Goal: Information Seeking & Learning: Learn about a topic

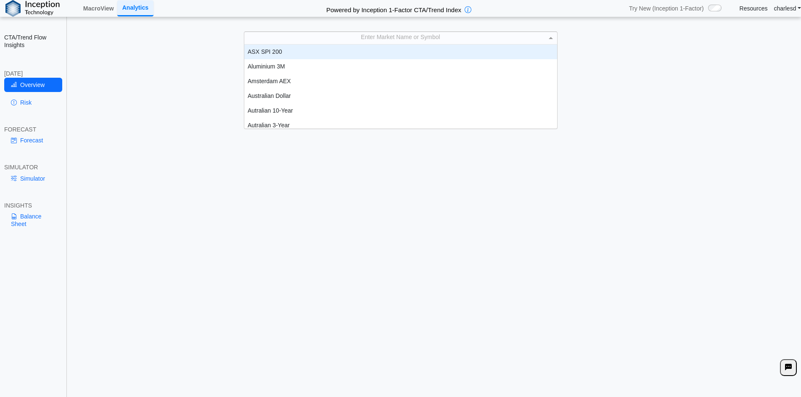
click at [380, 42] on div "Enter Market Name or Symbol" at bounding box center [400, 38] width 313 height 12
type input "***"
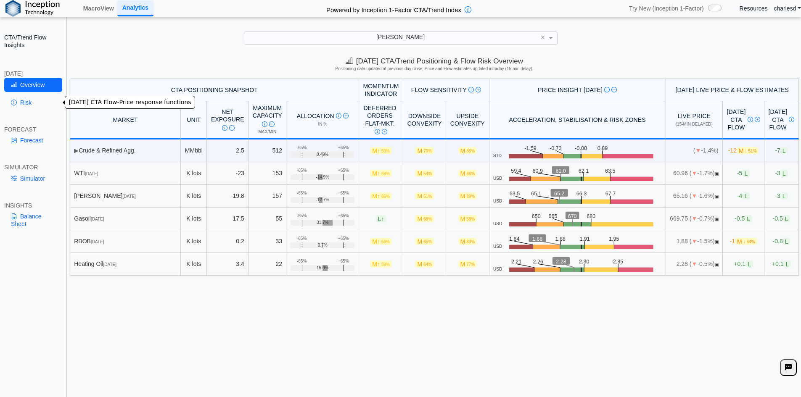
click at [24, 105] on link "Risk" at bounding box center [33, 102] width 58 height 14
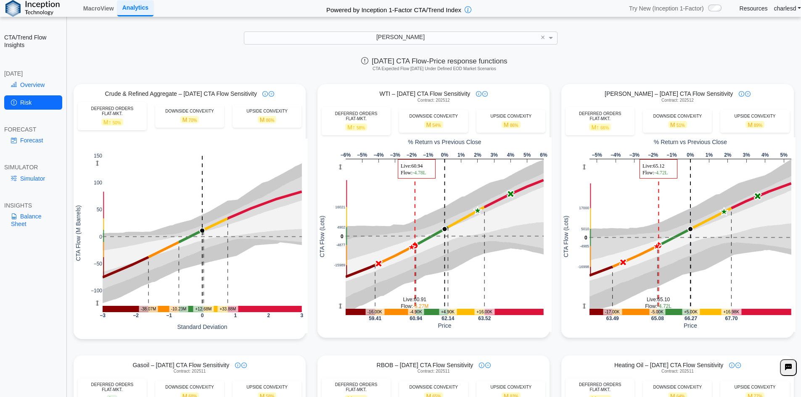
scroll to position [229, 0]
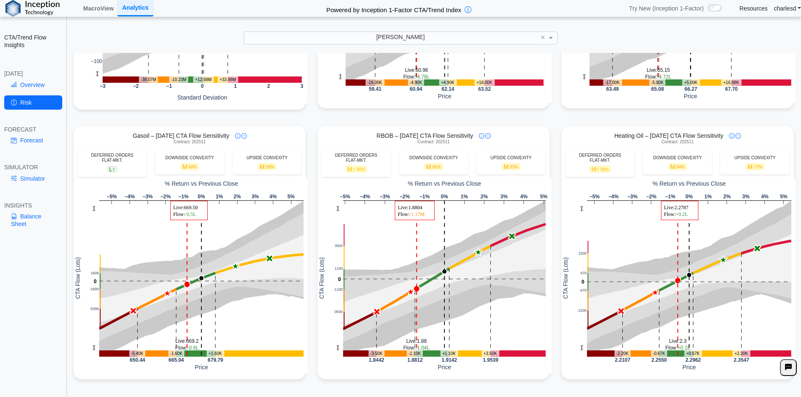
click at [245, 139] on div "Gasoil – Today's CTA Flow Sensitivity" at bounding box center [190, 136] width 232 height 8
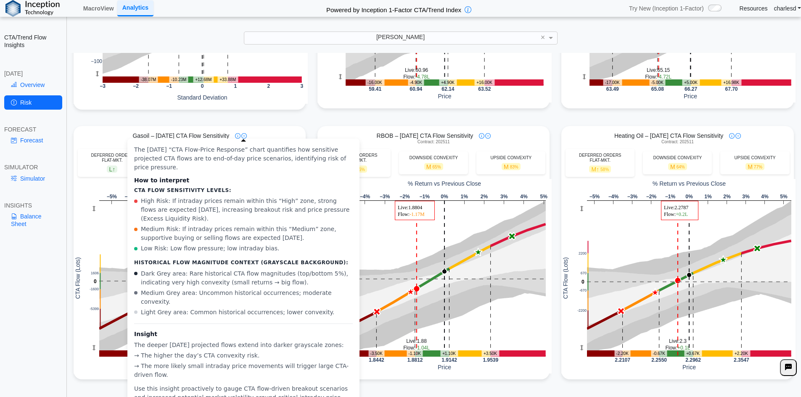
click at [244, 138] on img at bounding box center [243, 135] width 5 height 5
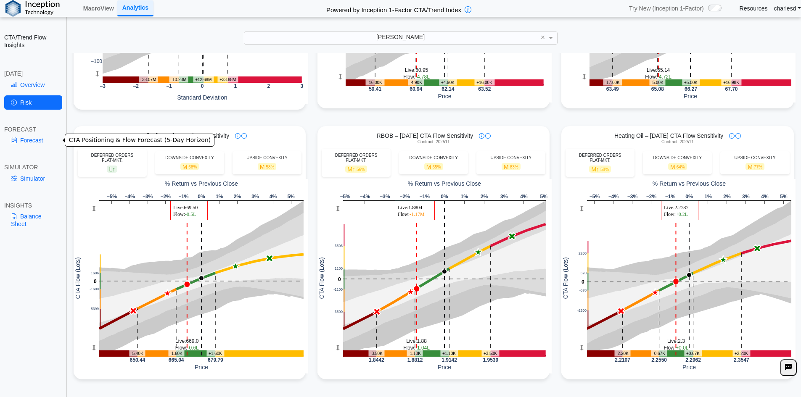
click at [31, 145] on link "Forecast" at bounding box center [33, 140] width 58 height 14
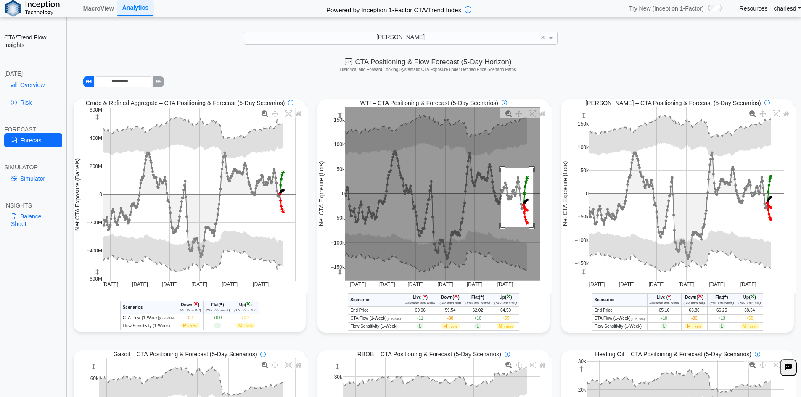
drag, startPoint x: 498, startPoint y: 169, endPoint x: 530, endPoint y: 228, distance: 67.5
click at [530, 228] on rect at bounding box center [442, 194] width 195 height 174
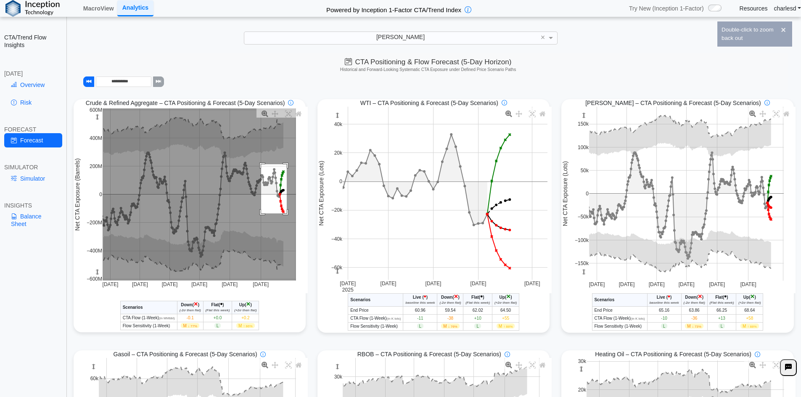
drag, startPoint x: 259, startPoint y: 165, endPoint x: 285, endPoint y: 214, distance: 55.4
click at [285, 214] on rect at bounding box center [199, 194] width 193 height 172
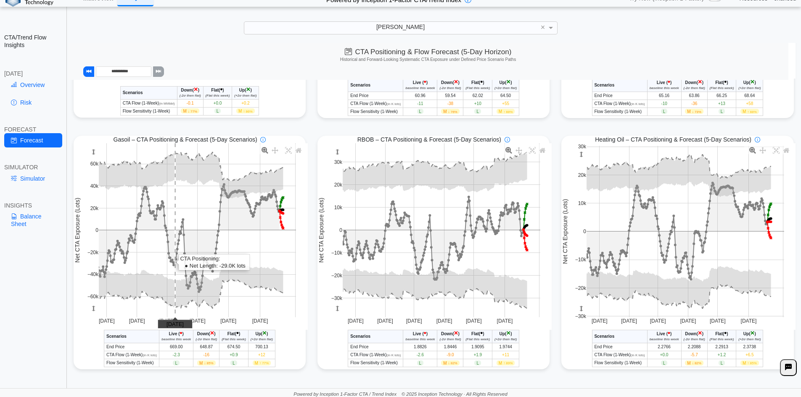
scroll to position [12, 0]
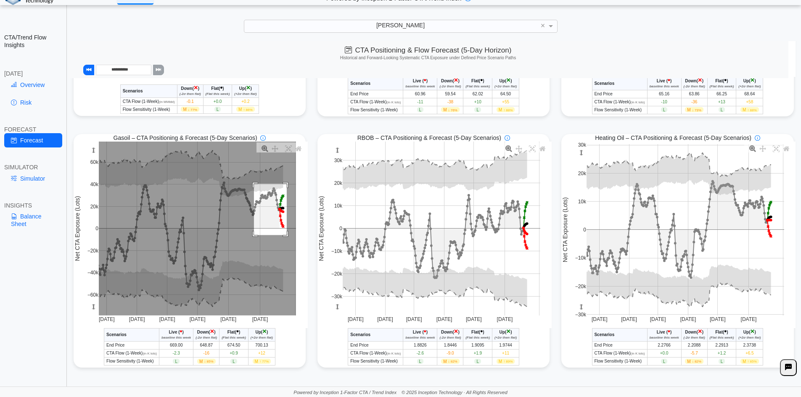
drag, startPoint x: 252, startPoint y: 184, endPoint x: 285, endPoint y: 235, distance: 60.9
click at [285, 235] on rect at bounding box center [197, 229] width 197 height 174
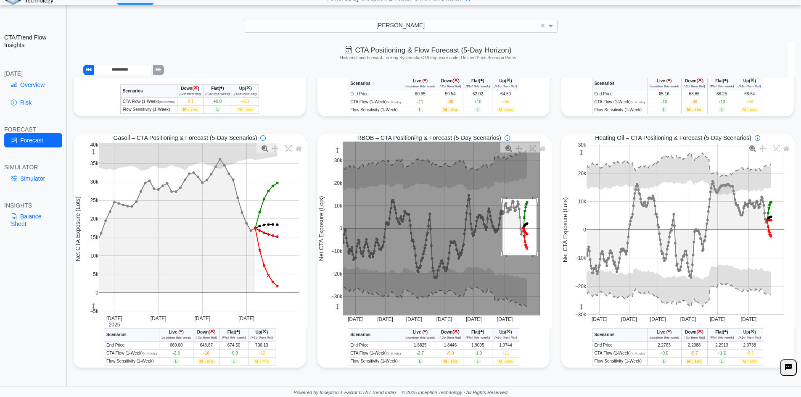
drag, startPoint x: 499, startPoint y: 199, endPoint x: 533, endPoint y: 255, distance: 65.8
click at [533, 255] on rect at bounding box center [441, 229] width 198 height 174
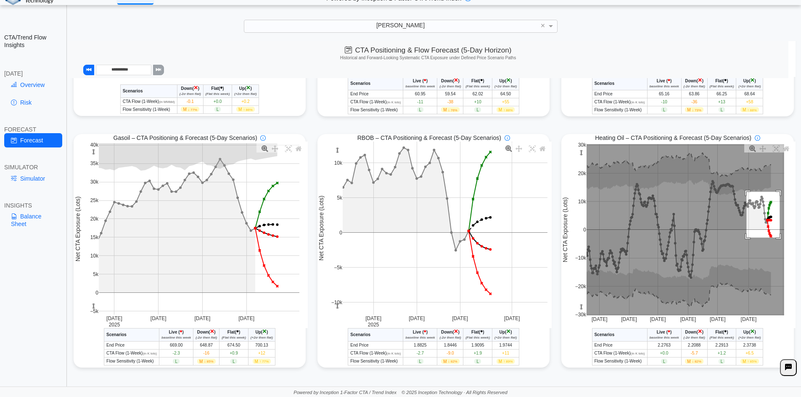
drag, startPoint x: 742, startPoint y: 192, endPoint x: 439, endPoint y: 240, distance: 306.3
click at [773, 241] on rect at bounding box center [685, 229] width 198 height 171
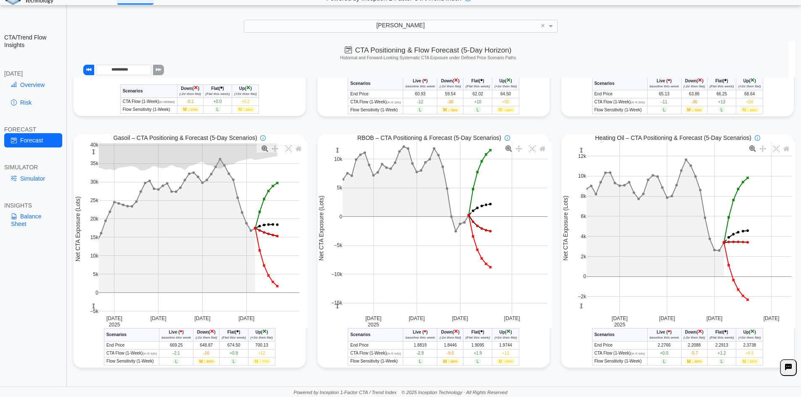
drag, startPoint x: 334, startPoint y: 303, endPoint x: 332, endPoint y: 271, distance: 31.6
click at [334, 271] on g at bounding box center [445, 228] width 222 height 190
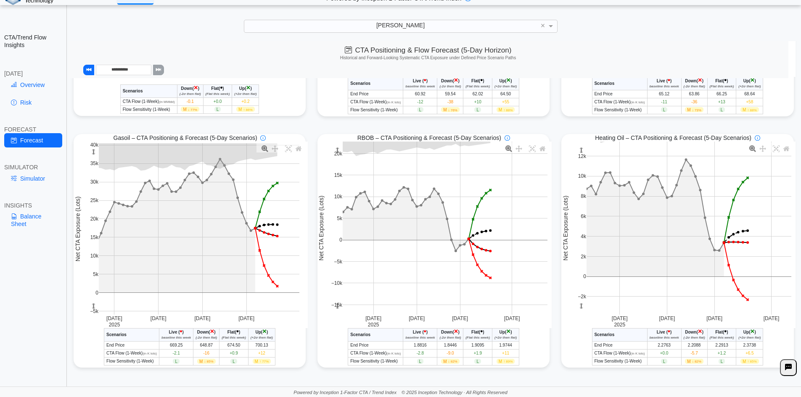
drag, startPoint x: 334, startPoint y: 170, endPoint x: 336, endPoint y: 190, distance: 19.8
click at [336, 190] on g at bounding box center [445, 228] width 222 height 190
click at [34, 182] on link "Simulator" at bounding box center [33, 178] width 58 height 14
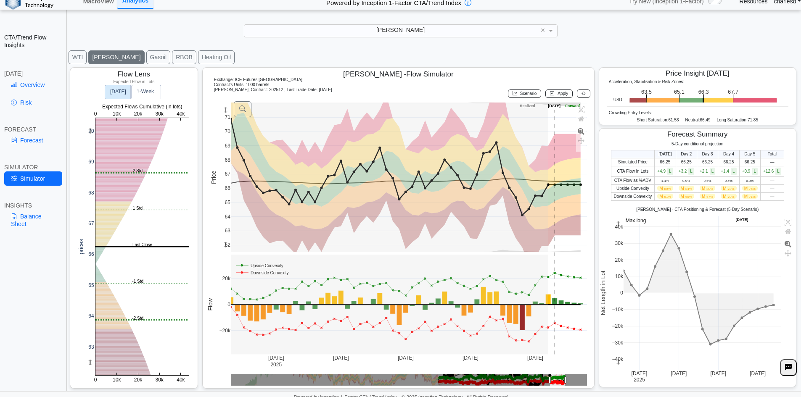
scroll to position [0, 0]
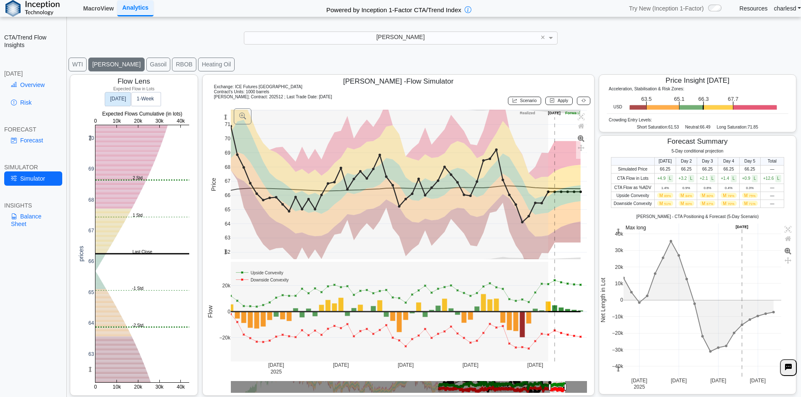
click at [106, 7] on link "MacroView" at bounding box center [98, 8] width 37 height 14
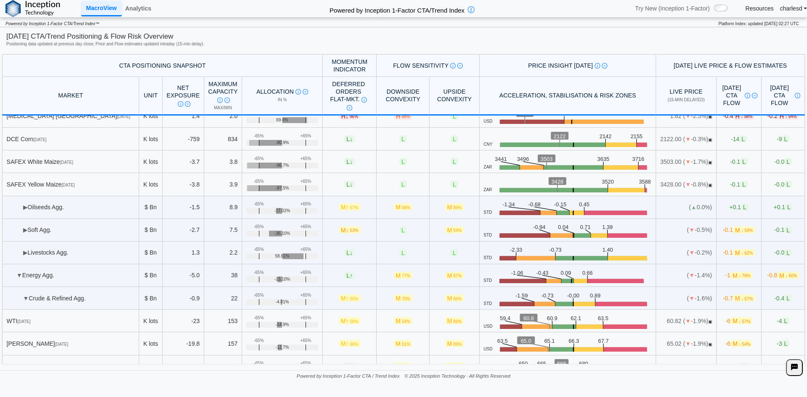
scroll to position [210, 0]
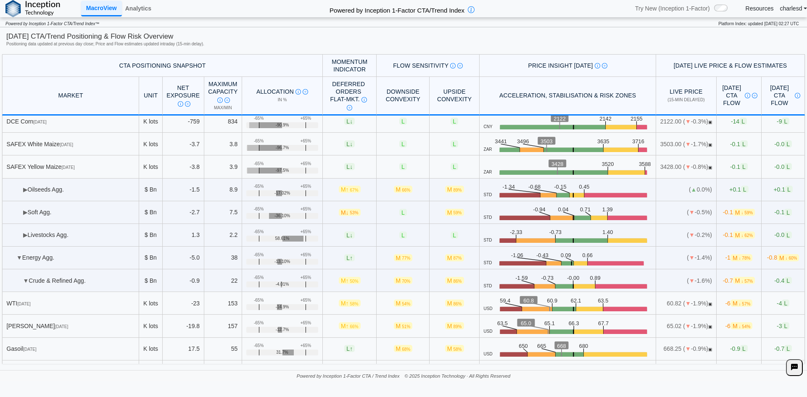
click at [22, 187] on td "▶ Oilseeds Agg." at bounding box center [70, 190] width 137 height 23
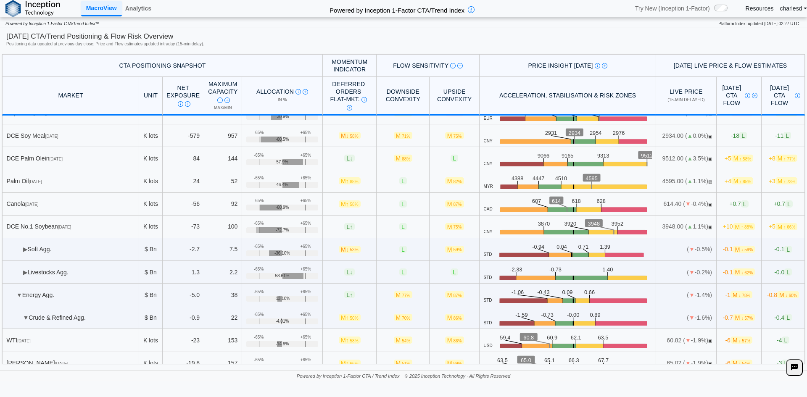
scroll to position [378, 0]
click at [27, 248] on span "▶" at bounding box center [25, 248] width 5 height 7
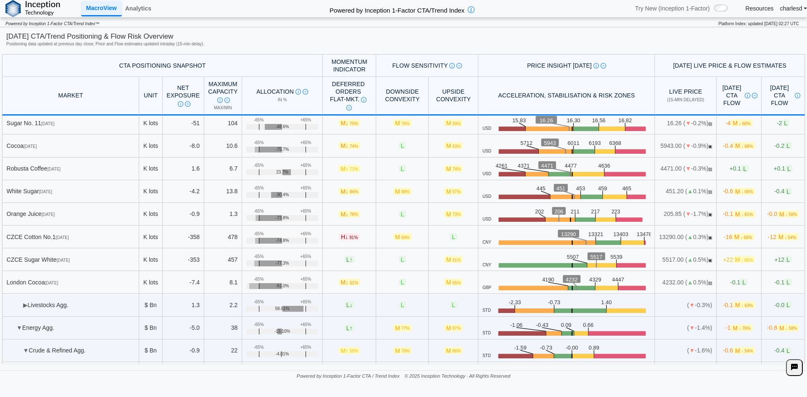
scroll to position [588, 0]
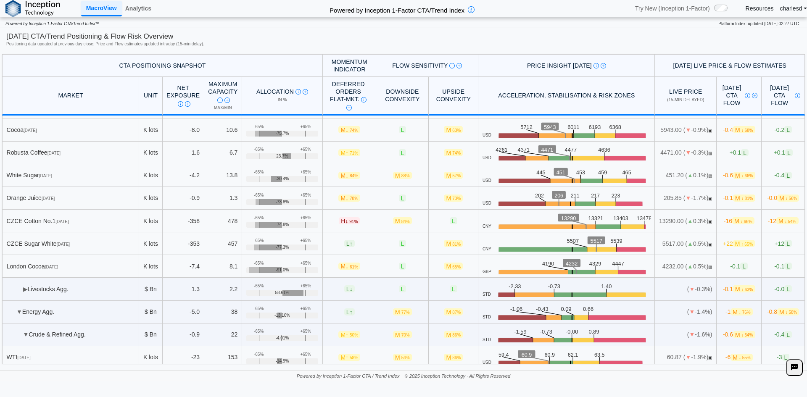
click at [24, 288] on span "▶" at bounding box center [25, 289] width 5 height 7
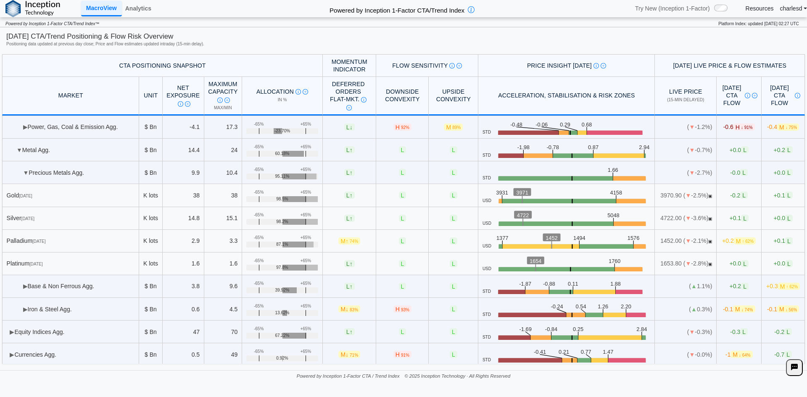
scroll to position [1009, 0]
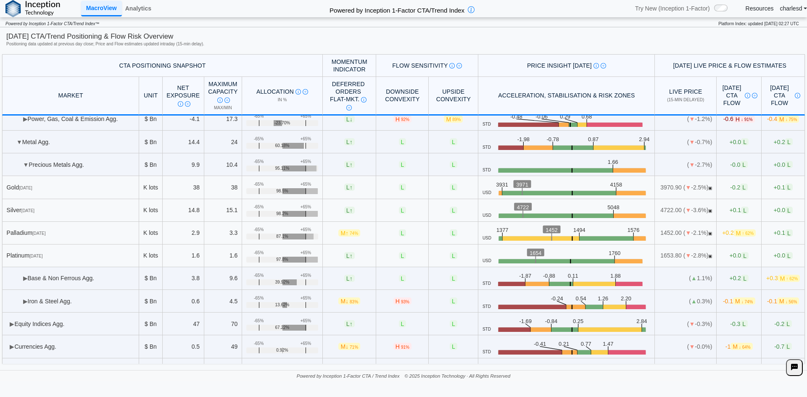
click at [25, 279] on span "▶" at bounding box center [25, 278] width 5 height 7
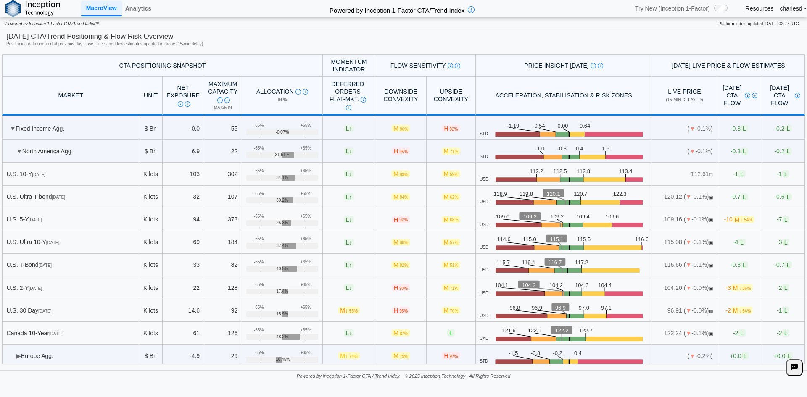
scroll to position [1526, 0]
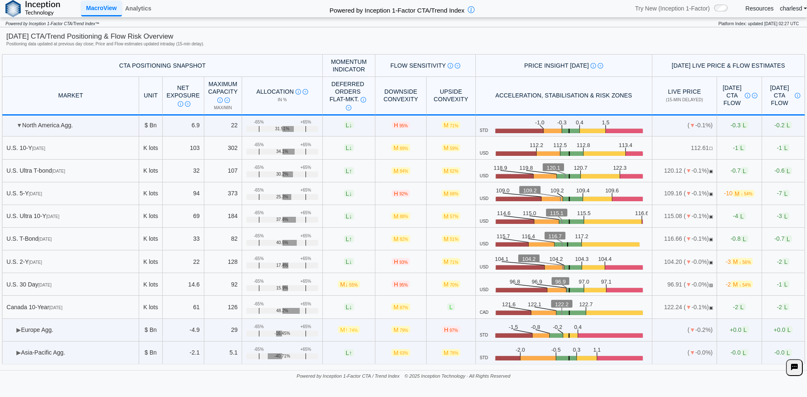
click at [18, 329] on span "▶" at bounding box center [18, 330] width 5 height 7
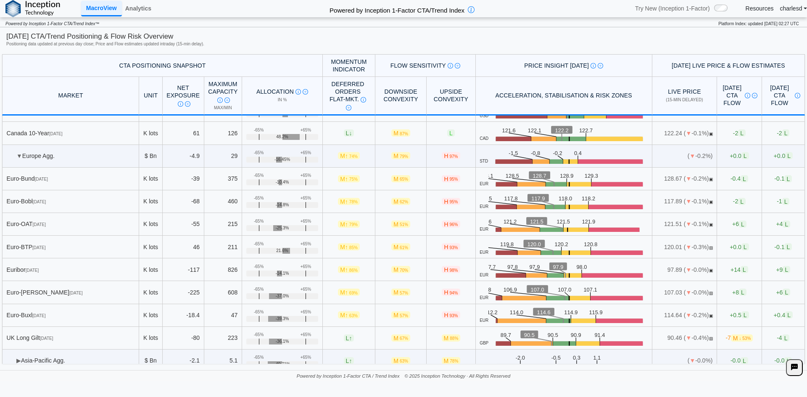
scroll to position [1708, 0]
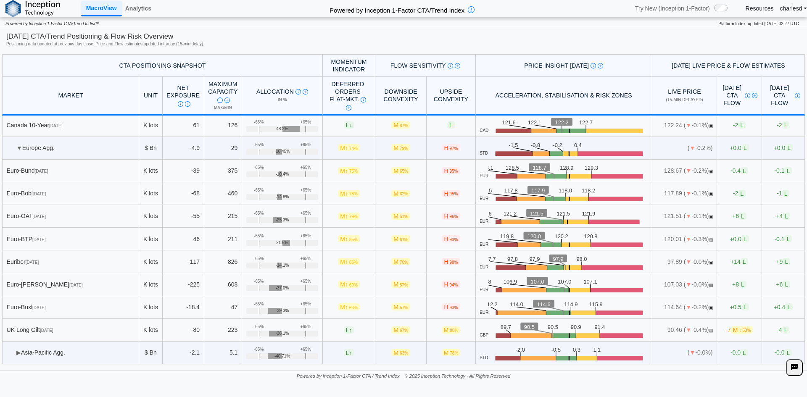
click at [21, 351] on span "▶" at bounding box center [18, 352] width 5 height 7
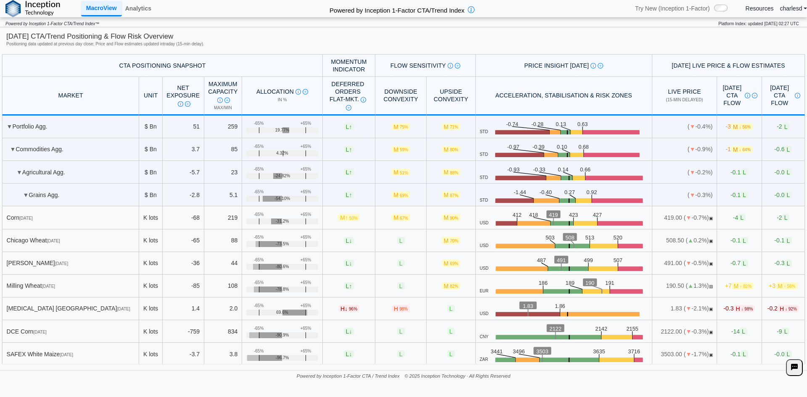
scroll to position [1776, 0]
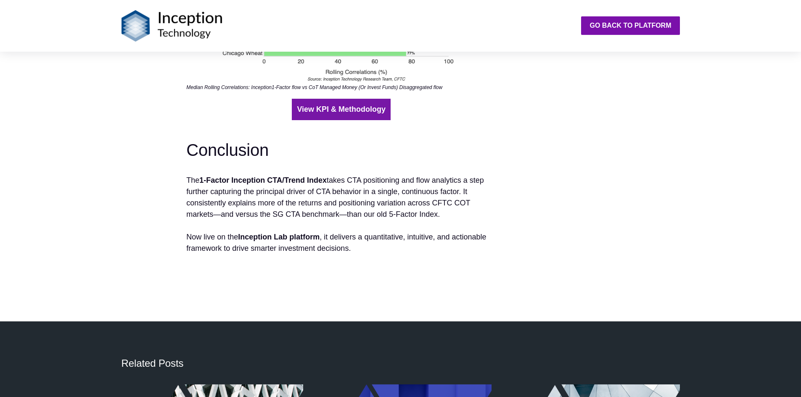
scroll to position [2143, 0]
